Goal: Information Seeking & Learning: Learn about a topic

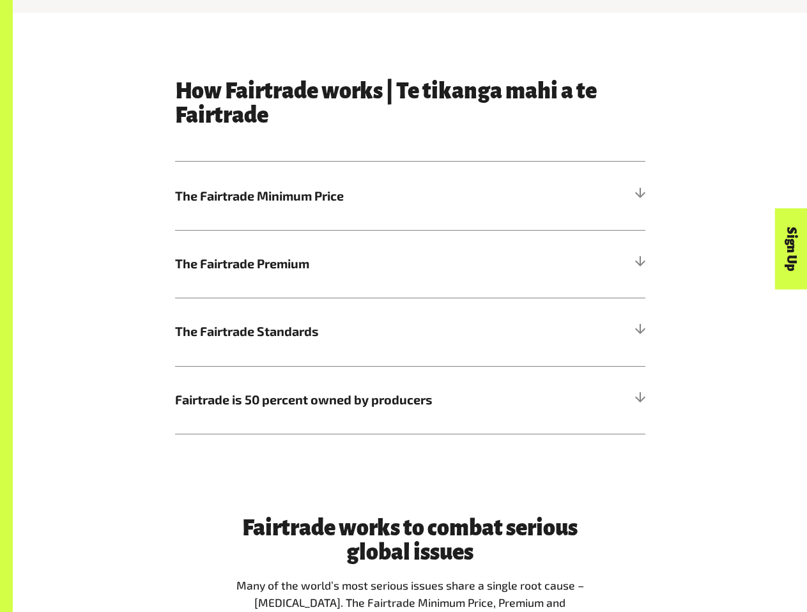
scroll to position [590, 0]
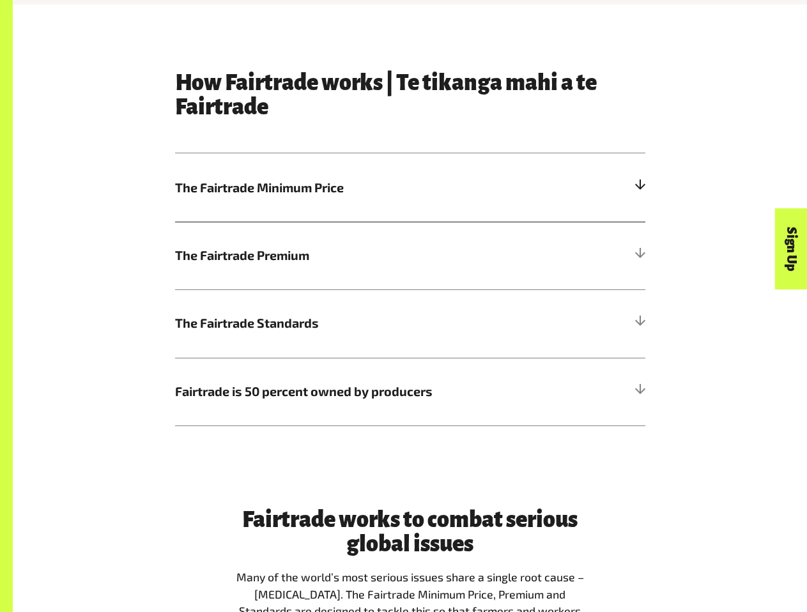
click at [318, 203] on h5 "The Fairtrade Minimum Price" at bounding box center [410, 187] width 471 height 68
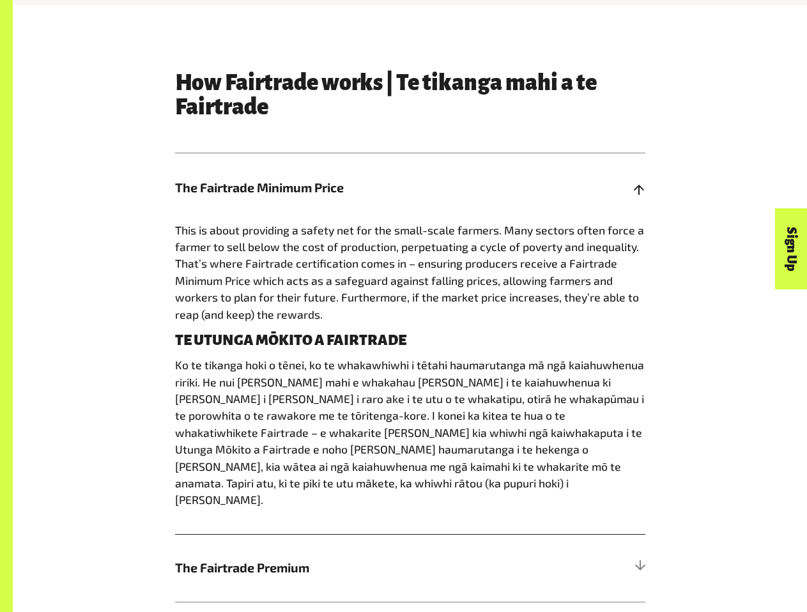
click at [318, 203] on h5 "The Fairtrade Minimum Price" at bounding box center [410, 187] width 471 height 68
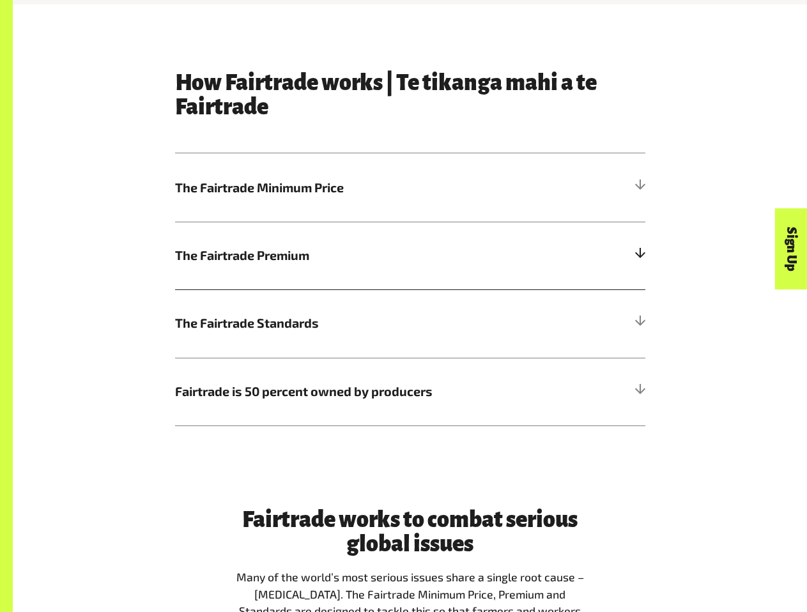
click at [325, 264] on span "The Fairtrade Premium" at bounding box center [351, 255] width 353 height 19
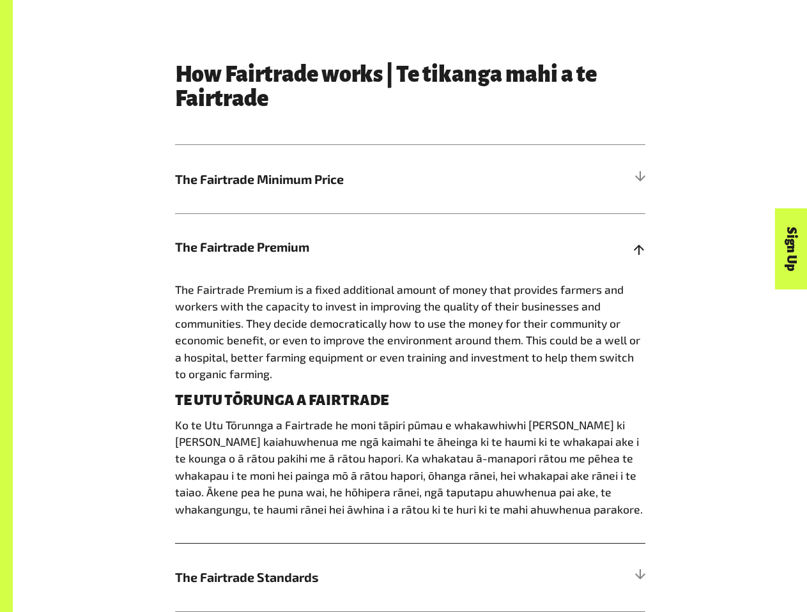
scroll to position [639, 0]
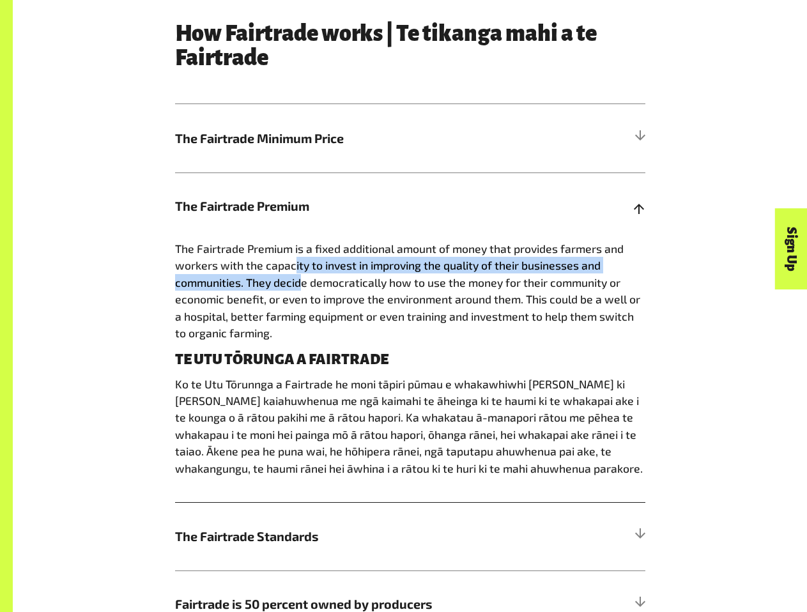
drag, startPoint x: 295, startPoint y: 272, endPoint x: 302, endPoint y: 293, distance: 22.2
click at [302, 293] on span "The Fairtrade Premium is a fixed additional amount of money that provides farme…" at bounding box center [407, 291] width 465 height 98
click at [302, 294] on span "The Fairtrade Premium is a fixed additional amount of money that provides farme…" at bounding box center [407, 291] width 465 height 98
drag, startPoint x: 298, startPoint y: 276, endPoint x: 292, endPoint y: 288, distance: 13.4
click at [292, 288] on span "The Fairtrade Premium is a fixed additional amount of money that provides farme…" at bounding box center [407, 291] width 465 height 98
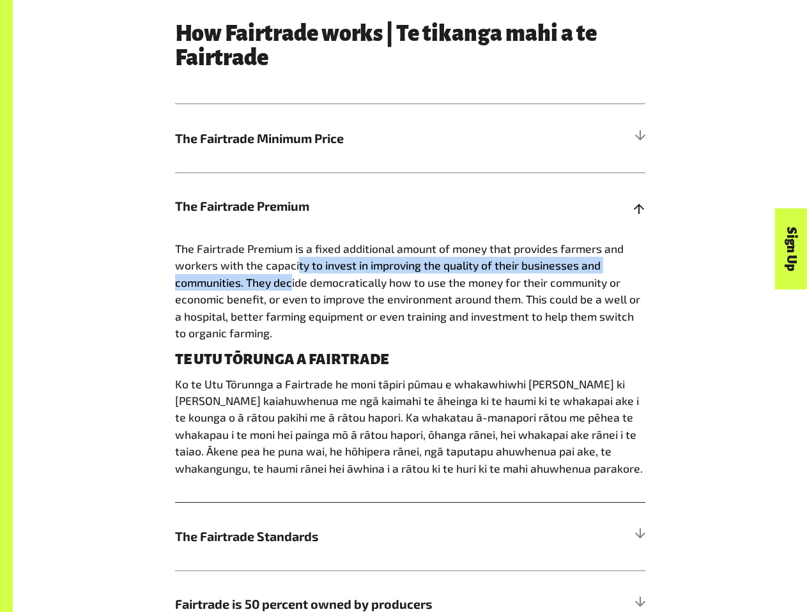
click at [292, 284] on span "The Fairtrade Premium is a fixed additional amount of money that provides farme…" at bounding box center [407, 291] width 465 height 98
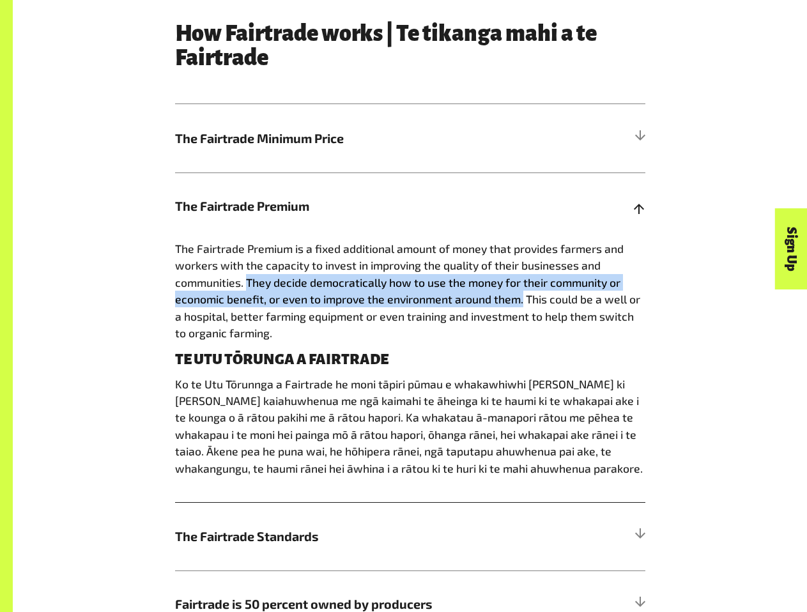
drag, startPoint x: 246, startPoint y: 288, endPoint x: 522, endPoint y: 299, distance: 276.4
click at [522, 299] on span "The Fairtrade Premium is a fixed additional amount of money that provides farme…" at bounding box center [407, 291] width 465 height 98
click at [523, 299] on span "The Fairtrade Premium is a fixed additional amount of money that provides farme…" at bounding box center [407, 291] width 465 height 98
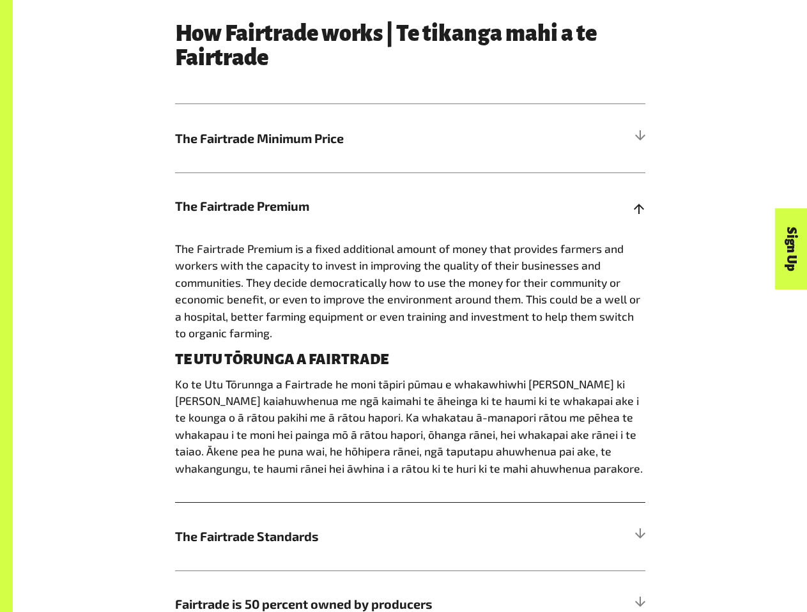
drag, startPoint x: 524, startPoint y: 304, endPoint x: 522, endPoint y: 340, distance: 36.5
click at [522, 340] on p "The Fairtrade Premium is a fixed additional amount of money that provides farme…" at bounding box center [410, 290] width 471 height 101
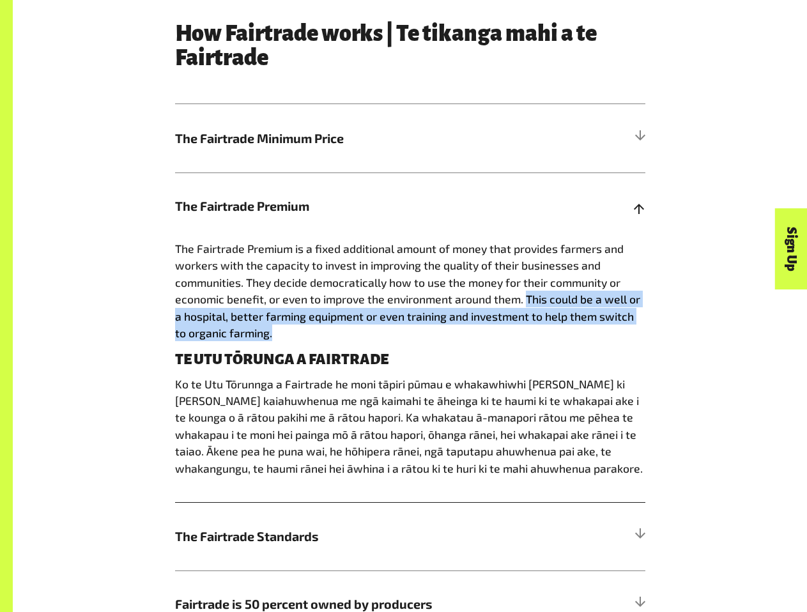
drag, startPoint x: 522, startPoint y: 338, endPoint x: 526, endPoint y: 305, distance: 32.8
click at [526, 305] on p "The Fairtrade Premium is a fixed additional amount of money that provides farme…" at bounding box center [410, 290] width 471 height 101
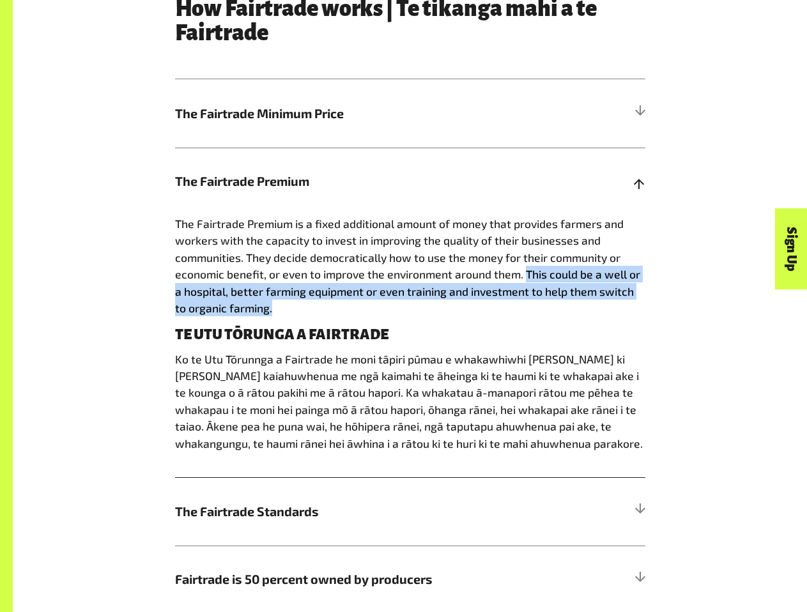
scroll to position [800, 0]
